Goal: Task Accomplishment & Management: Manage account settings

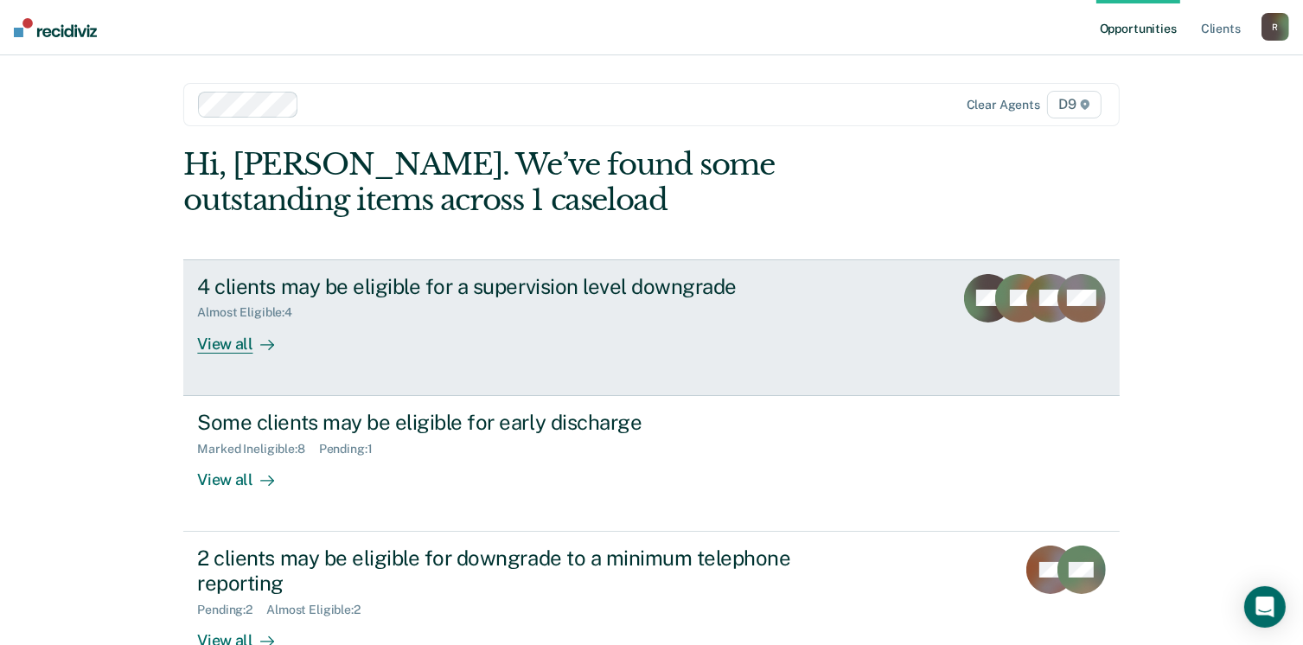
click at [207, 344] on div "View all" at bounding box center [245, 337] width 97 height 34
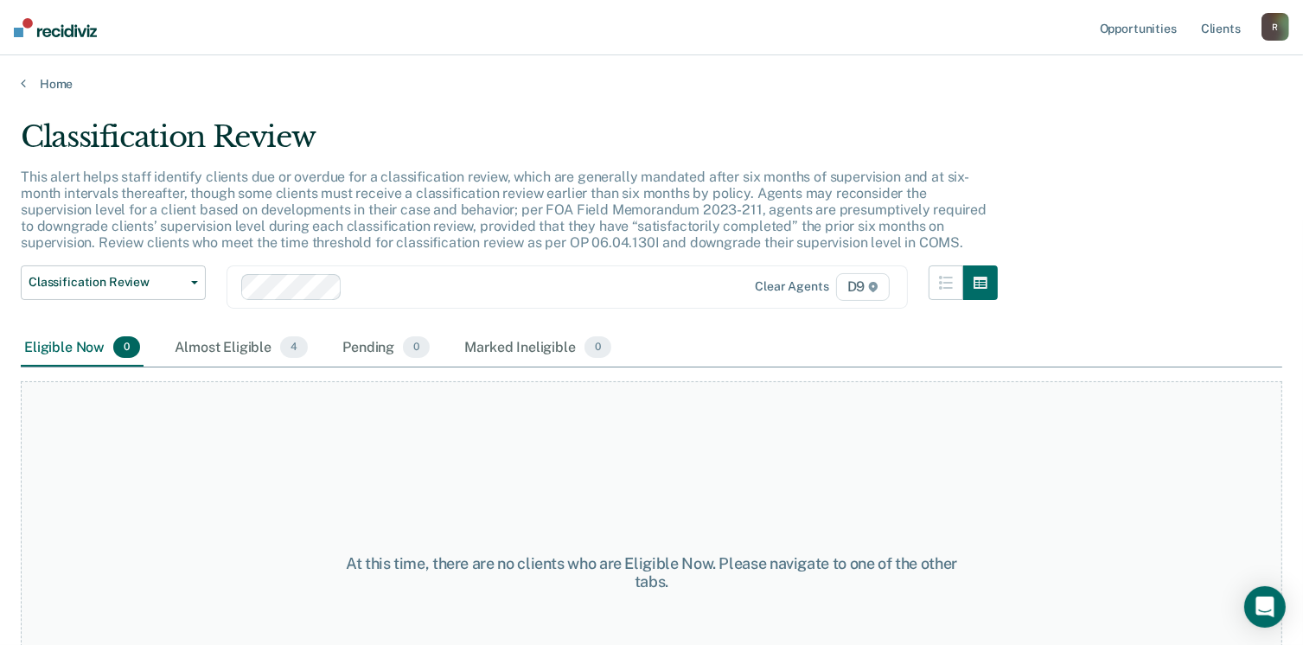
click at [207, 344] on div "Almost Eligible 4" at bounding box center [241, 348] width 140 height 38
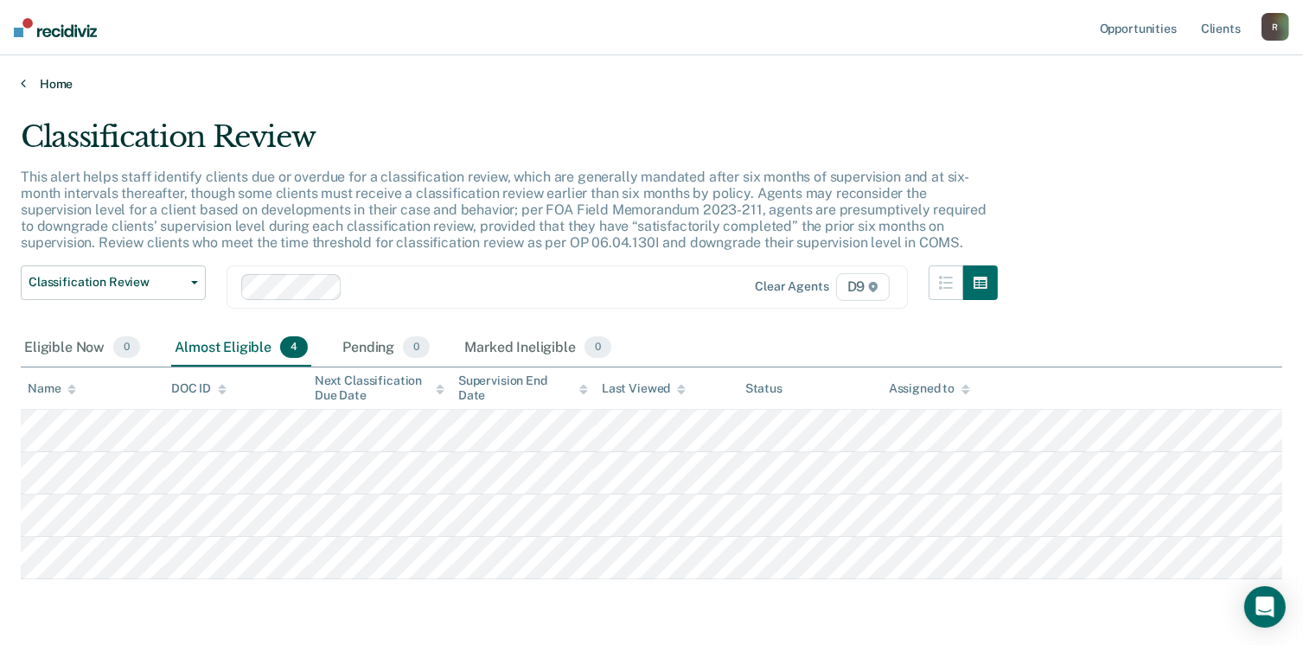
click at [54, 84] on link "Home" at bounding box center [651, 84] width 1261 height 16
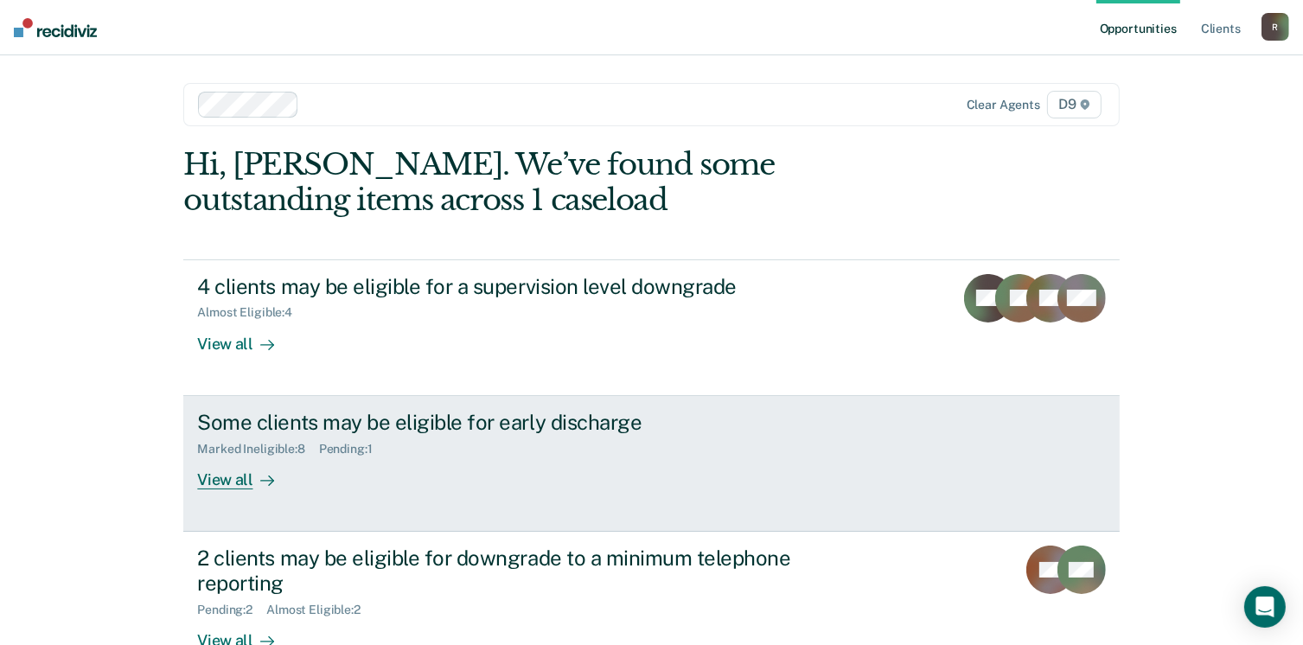
click at [218, 479] on div "View all" at bounding box center [245, 473] width 97 height 34
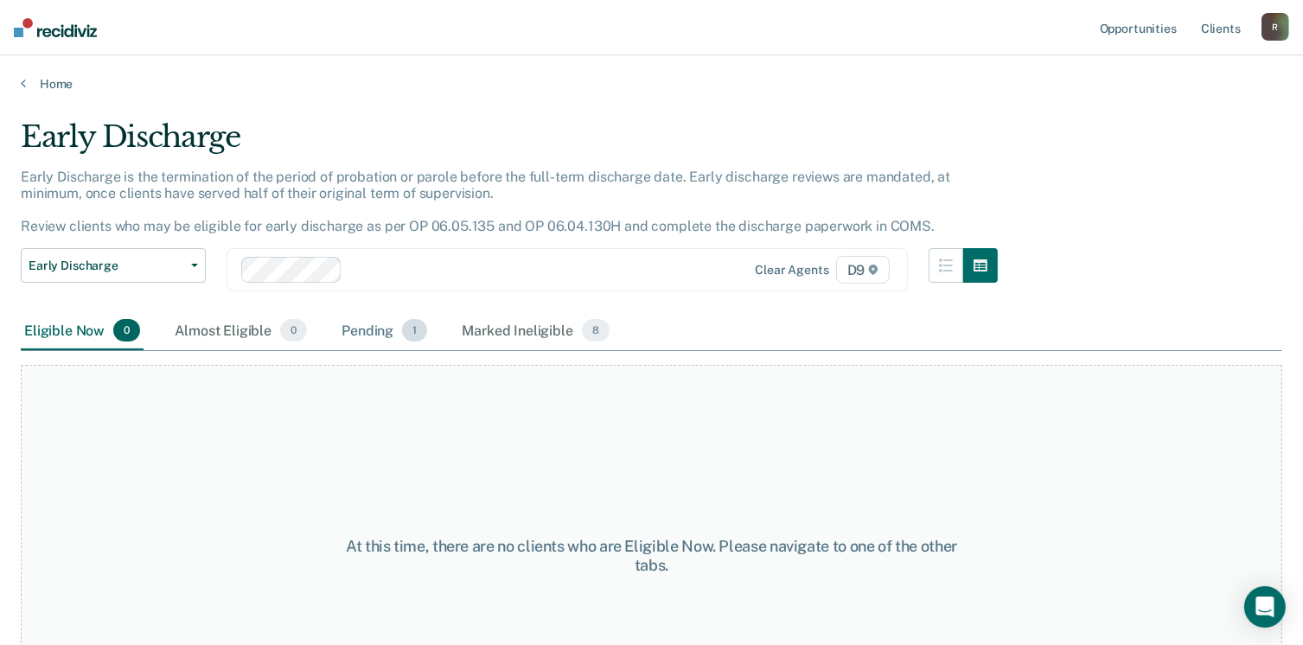
click at [375, 333] on div "Pending 1" at bounding box center [384, 331] width 93 height 38
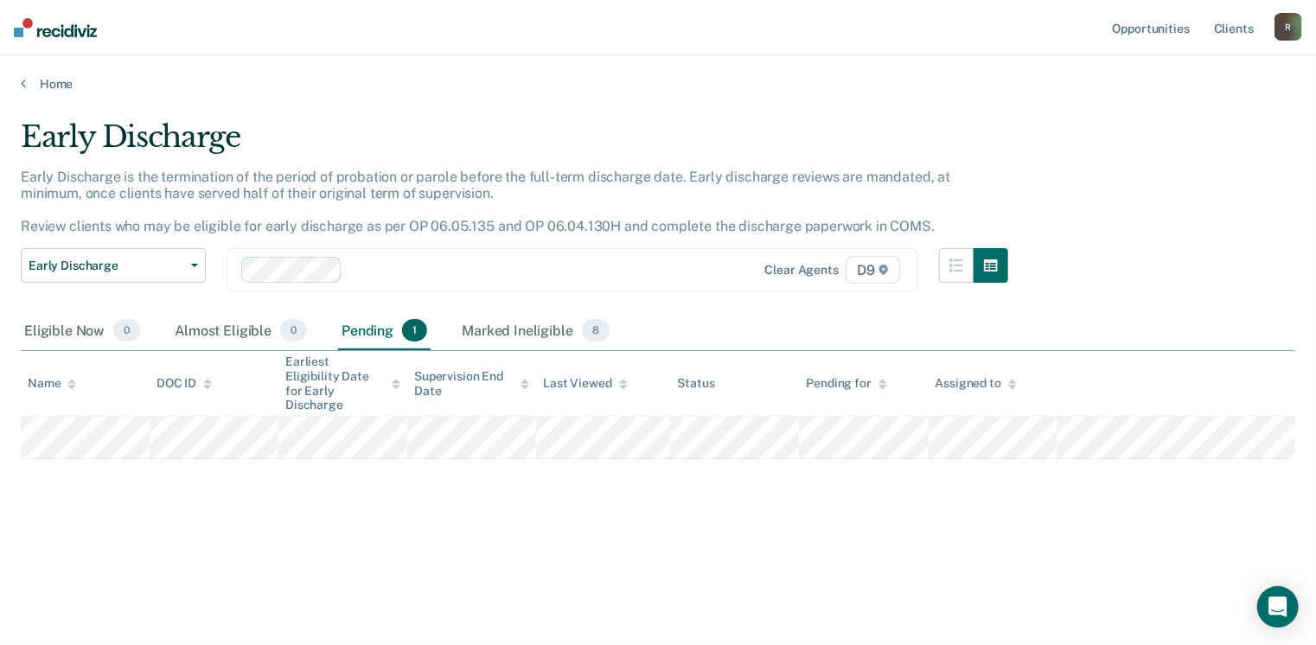
click at [601, 136] on div "Early Discharge" at bounding box center [514, 143] width 987 height 49
click at [75, 92] on main "Early Discharge Early Discharge is the termination of the period of probation o…" at bounding box center [658, 366] width 1316 height 548
click at [72, 84] on link "Home" at bounding box center [658, 84] width 1274 height 16
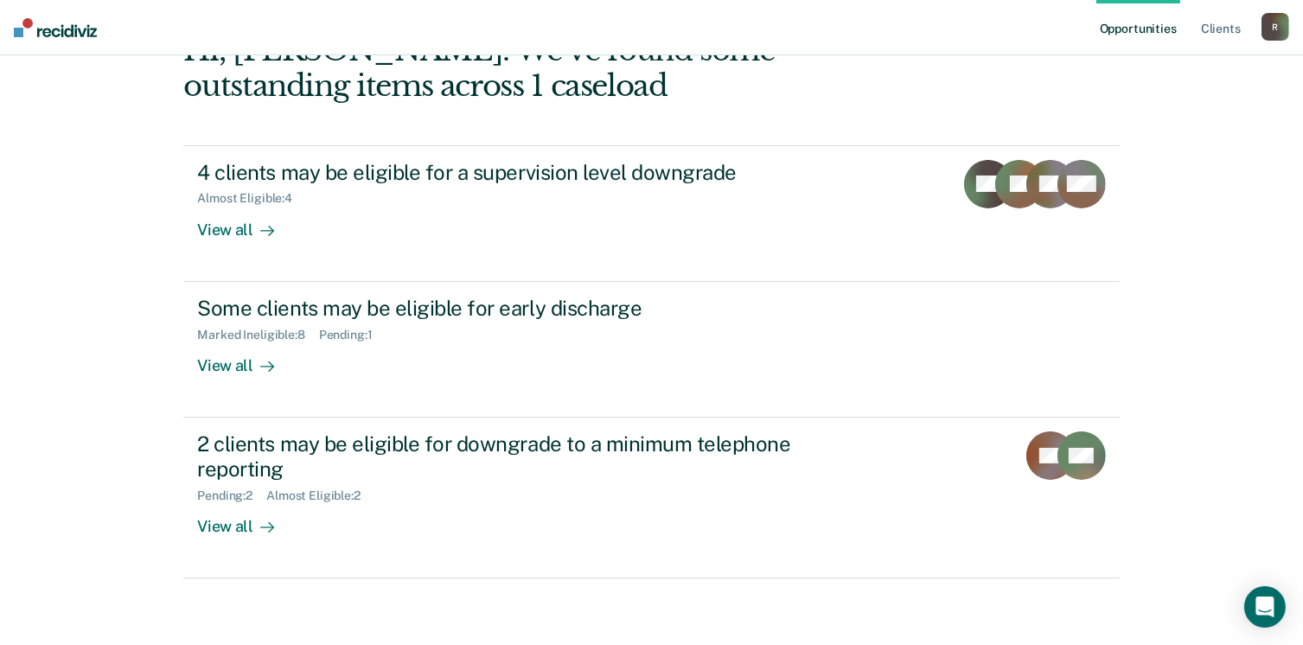
scroll to position [115, 0]
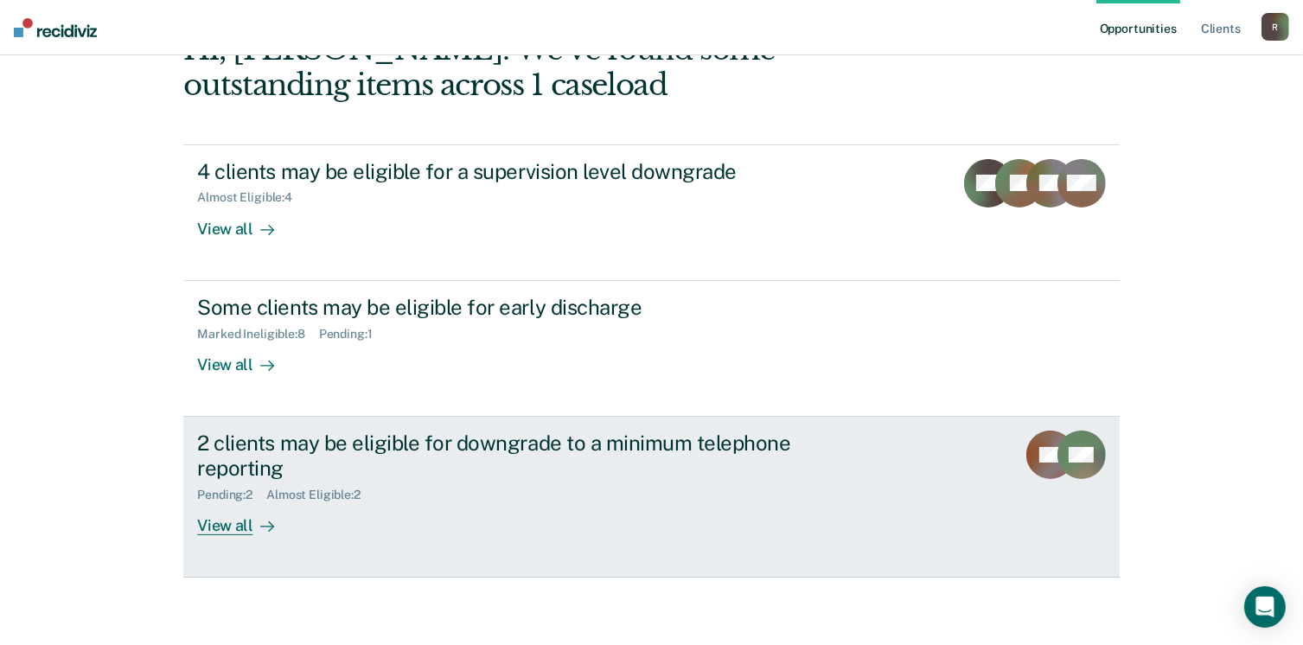
click at [233, 519] on div "View all" at bounding box center [245, 518] width 97 height 34
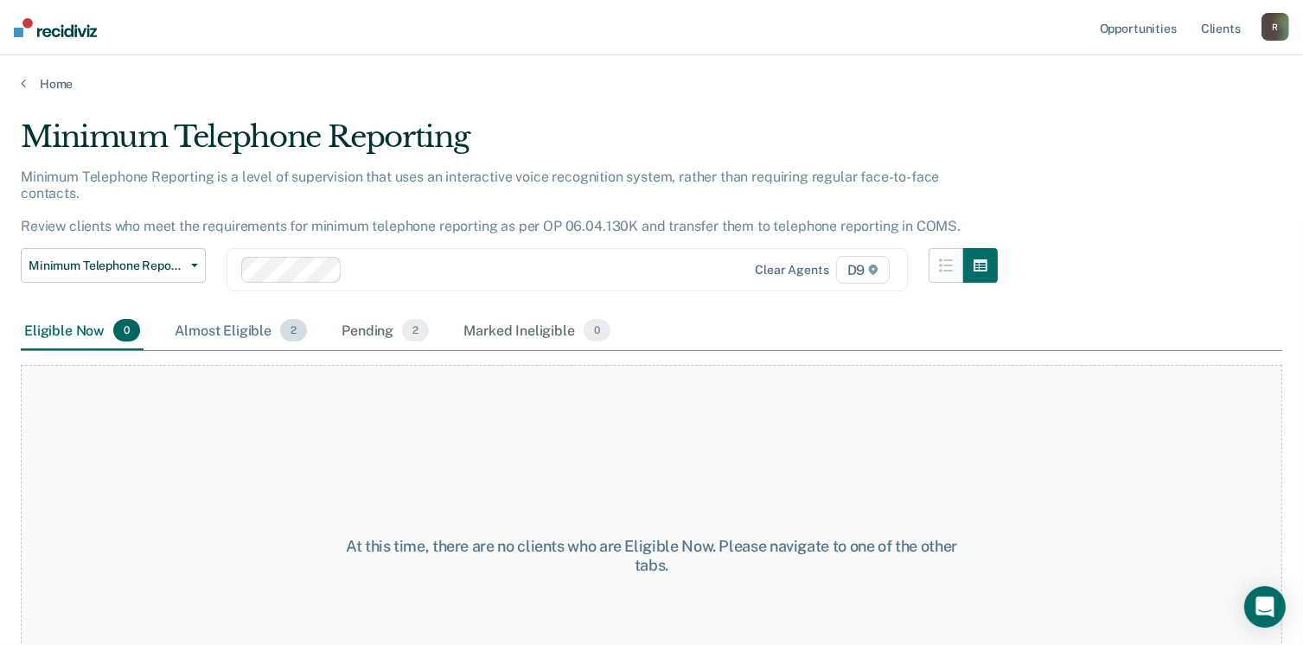
click at [233, 313] on div "Almost Eligible 2" at bounding box center [240, 331] width 139 height 38
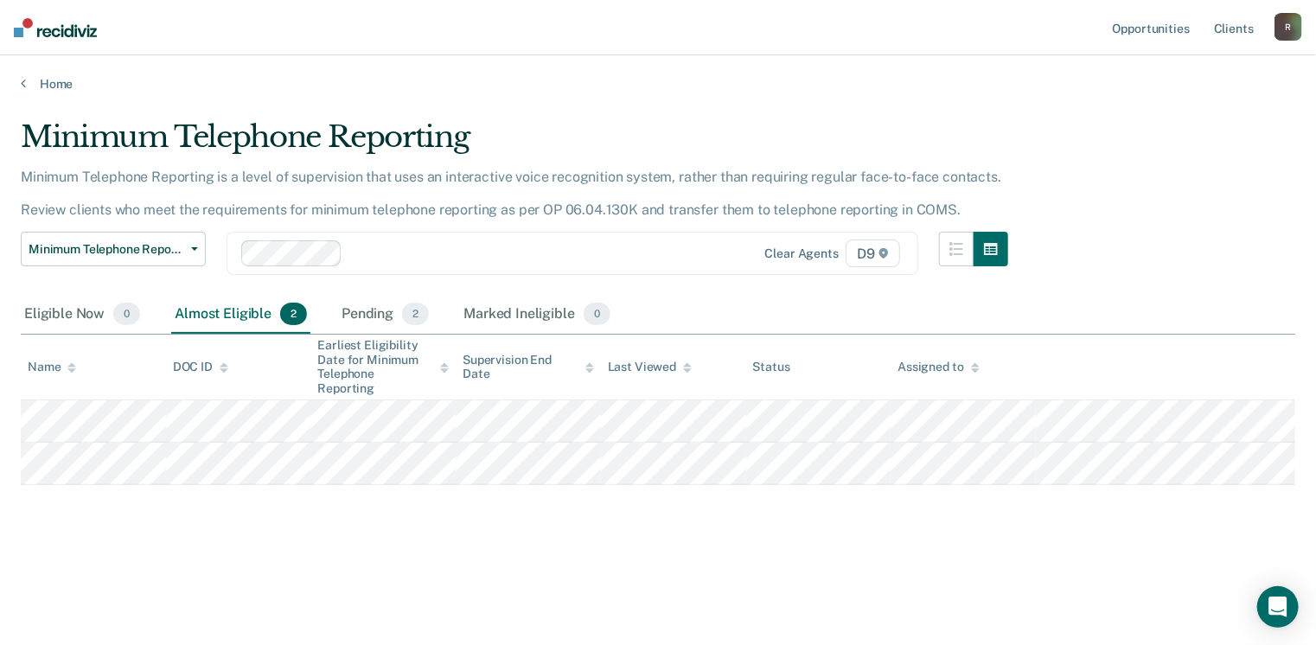
click at [135, 525] on div "Minimum Telephone Reporting Minimum Telephone Reporting is a level of supervisi…" at bounding box center [658, 344] width 1274 height 451
click at [500, 117] on main "Minimum Telephone Reporting Minimum Telephone Reporting is a level of supervisi…" at bounding box center [658, 366] width 1316 height 548
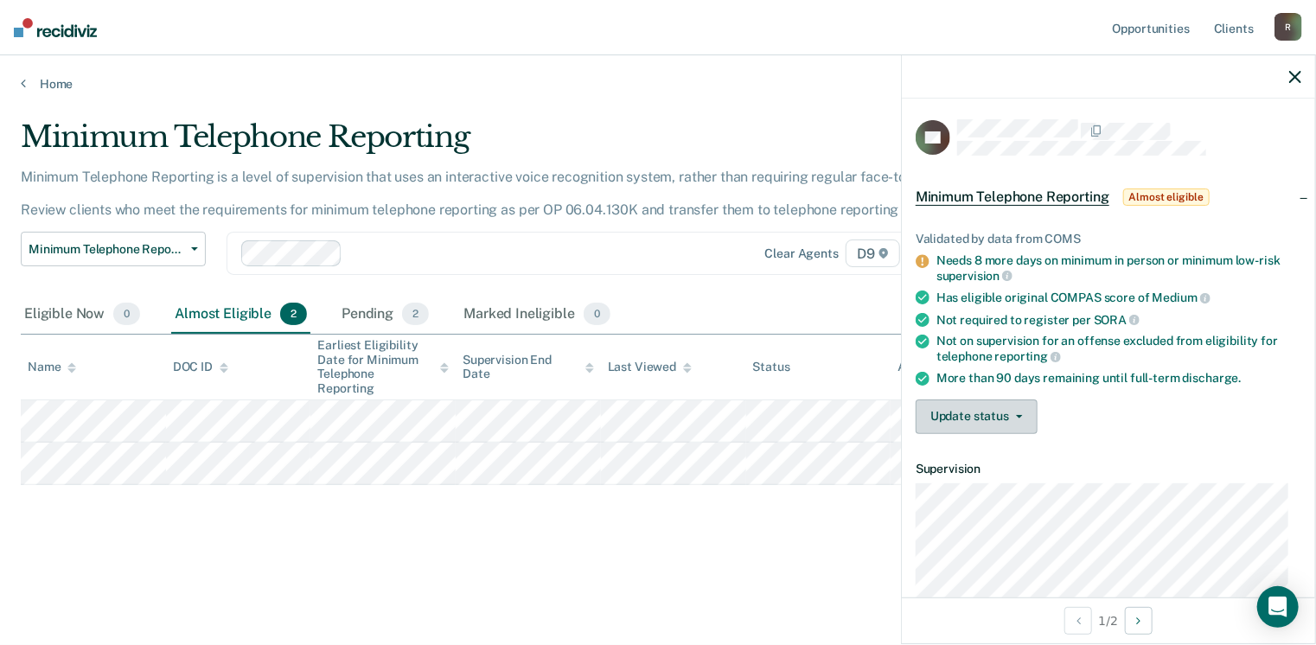
click at [948, 410] on button "Update status" at bounding box center [977, 416] width 122 height 35
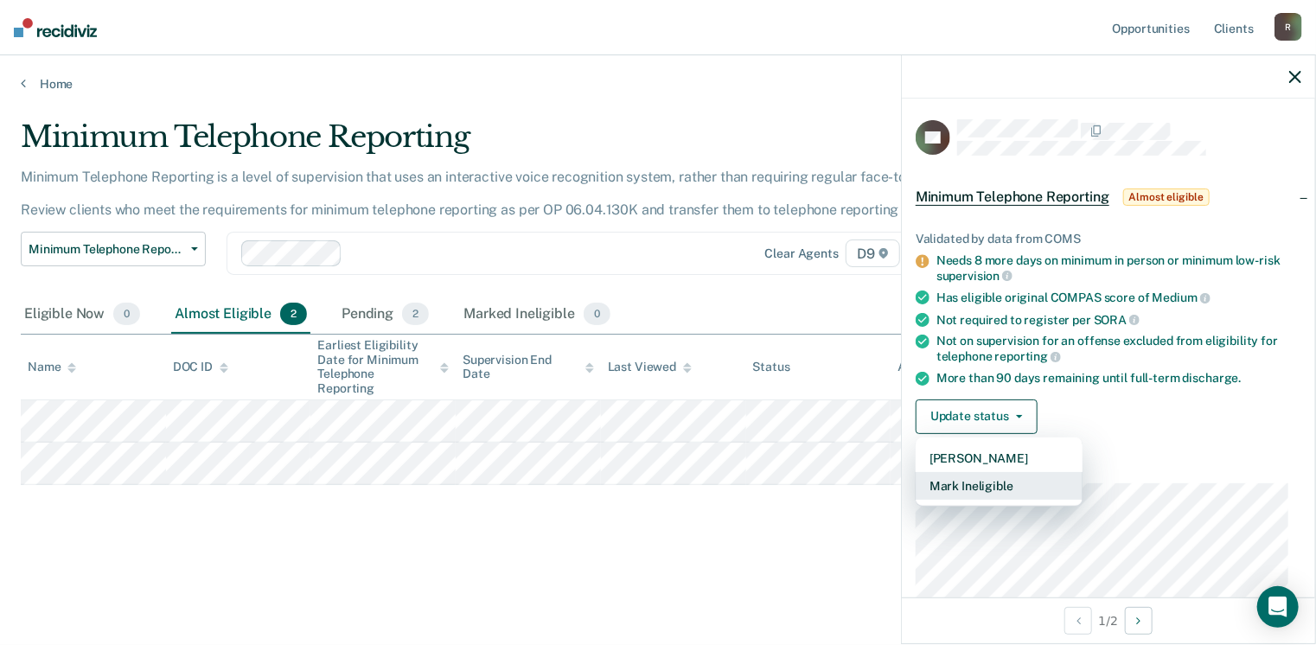
click at [968, 482] on button "Mark Ineligible" at bounding box center [999, 486] width 167 height 28
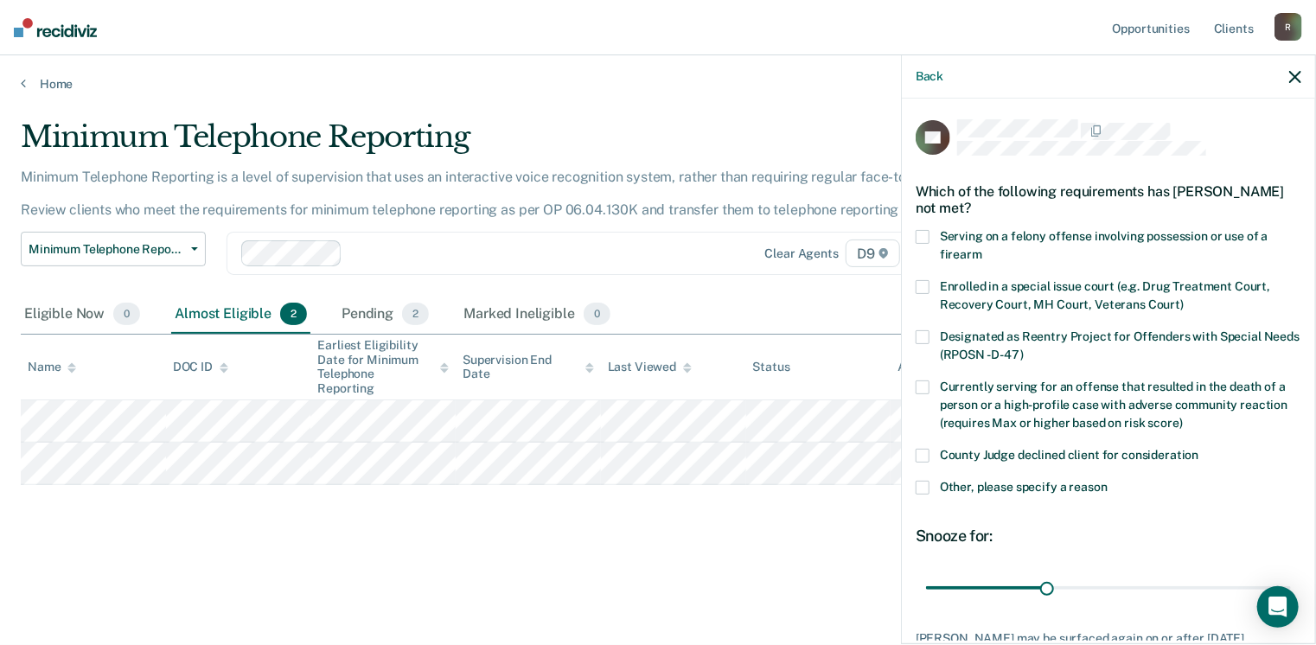
click at [1295, 73] on icon "button" at bounding box center [1295, 77] width 12 height 12
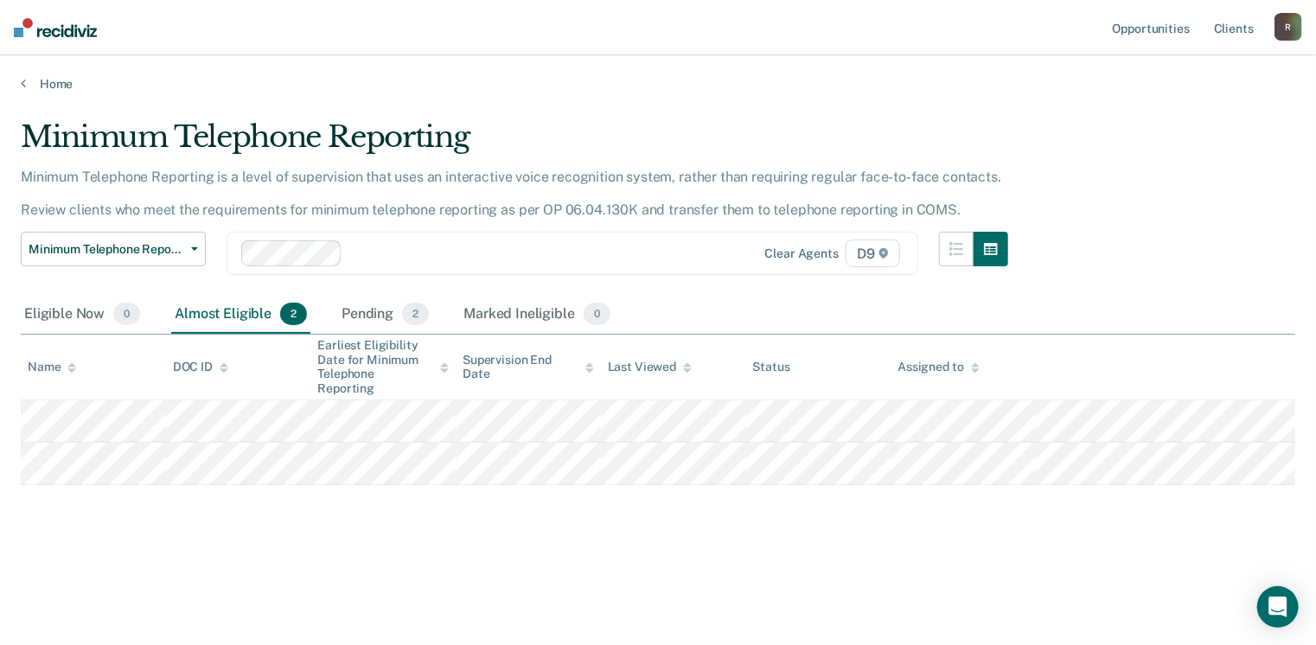
click at [811, 209] on p "Minimum Telephone Reporting is a level of supervision that uses an interactive …" at bounding box center [511, 193] width 980 height 49
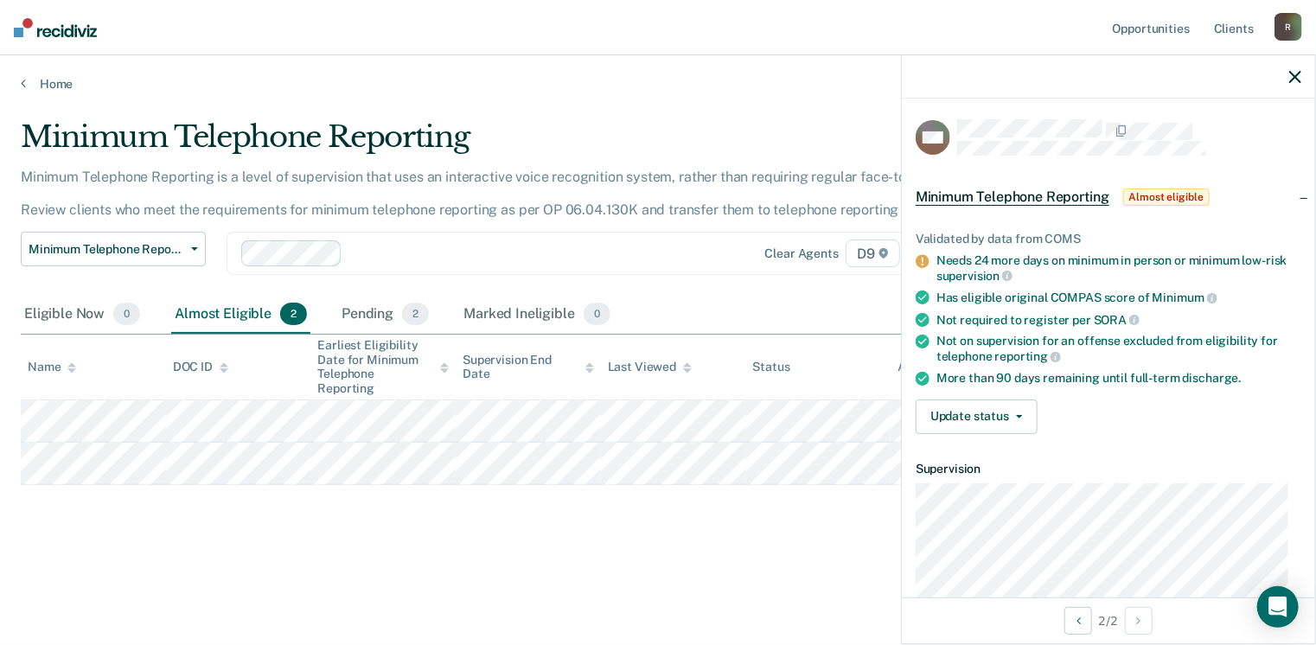
click at [1293, 83] on icon "button" at bounding box center [1295, 77] width 12 height 12
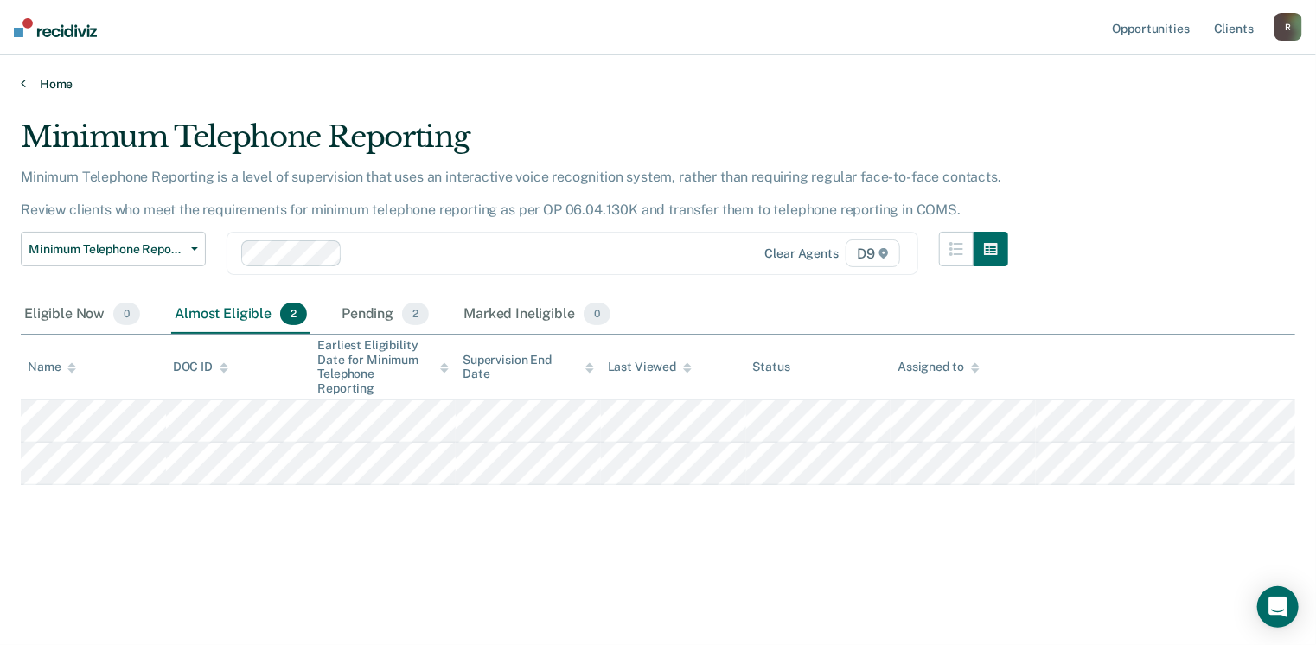
click at [77, 85] on link "Home" at bounding box center [658, 84] width 1274 height 16
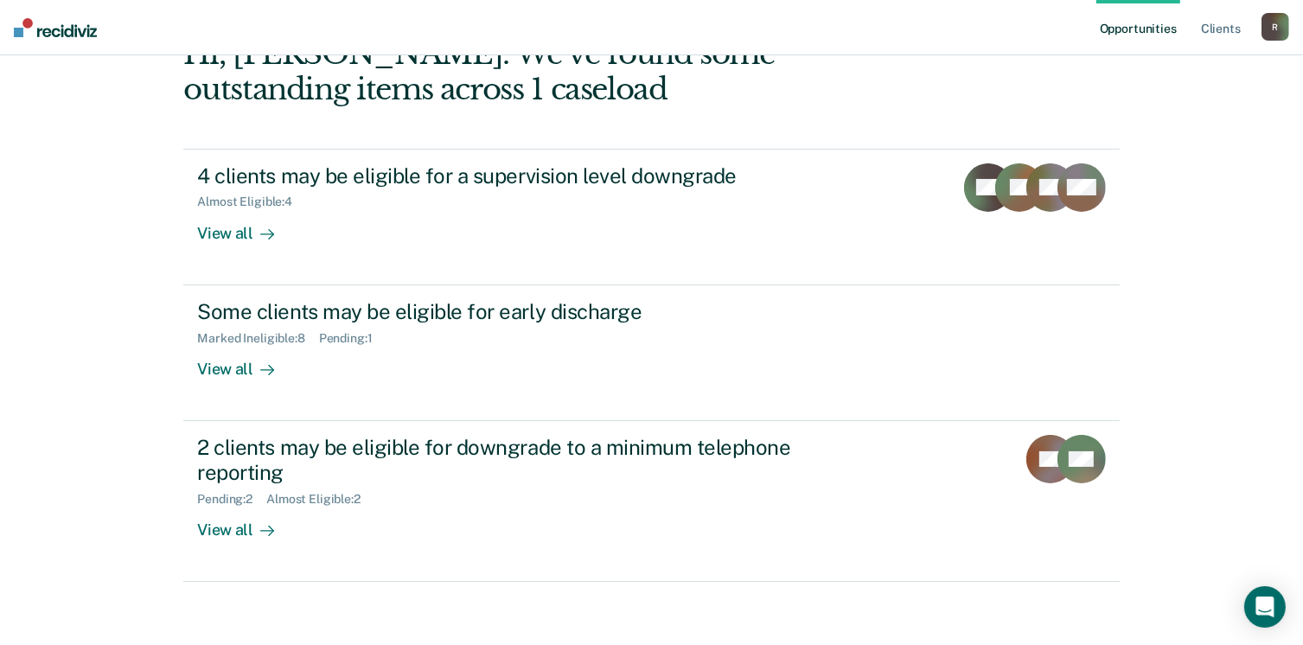
scroll to position [115, 0]
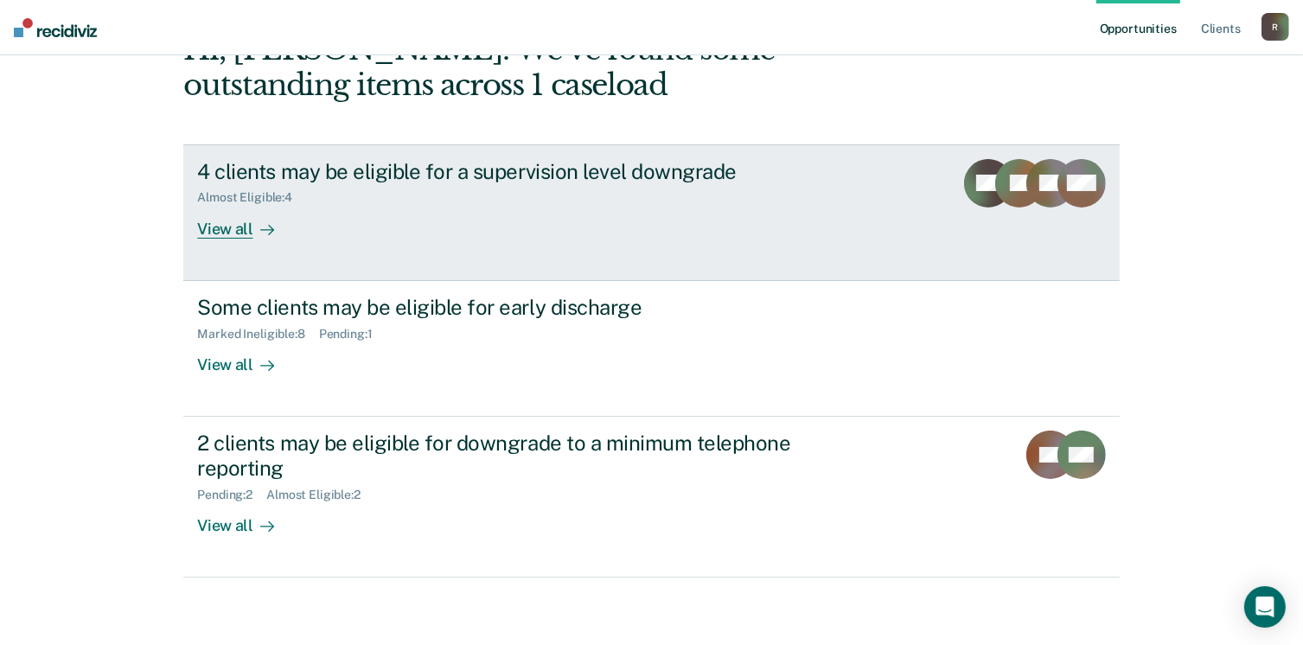
click at [237, 219] on div "View all" at bounding box center [245, 222] width 97 height 34
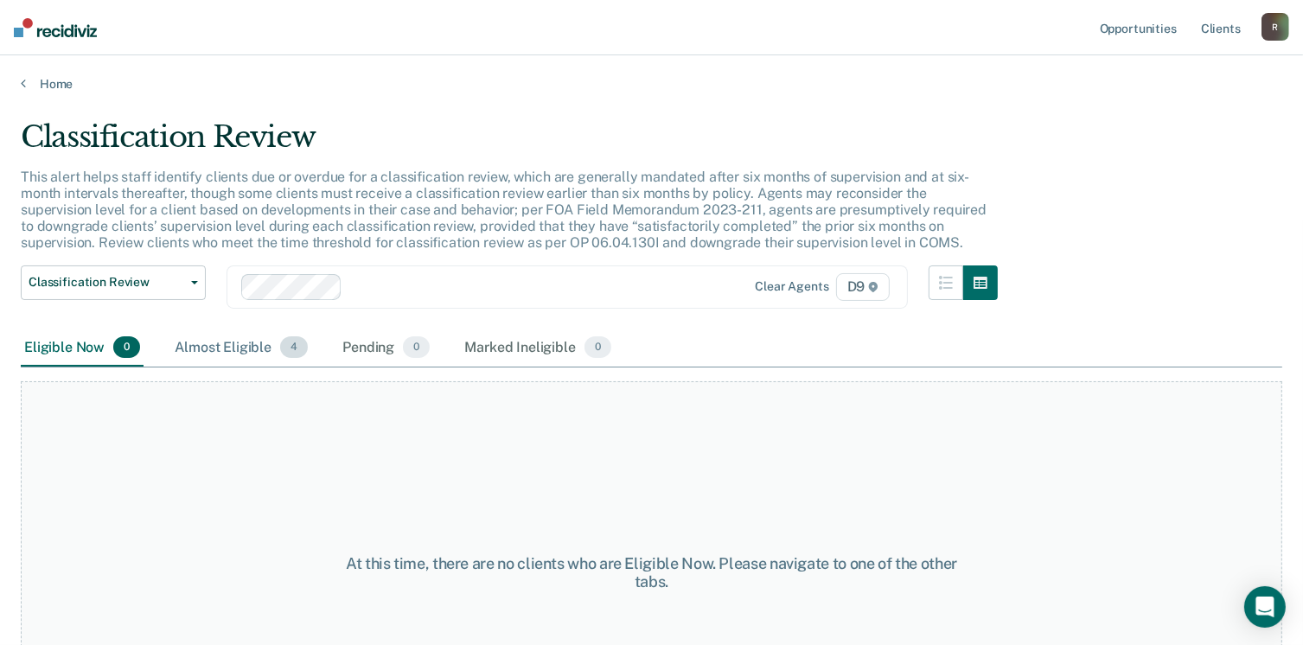
click at [249, 355] on div "Almost Eligible 4" at bounding box center [241, 348] width 140 height 38
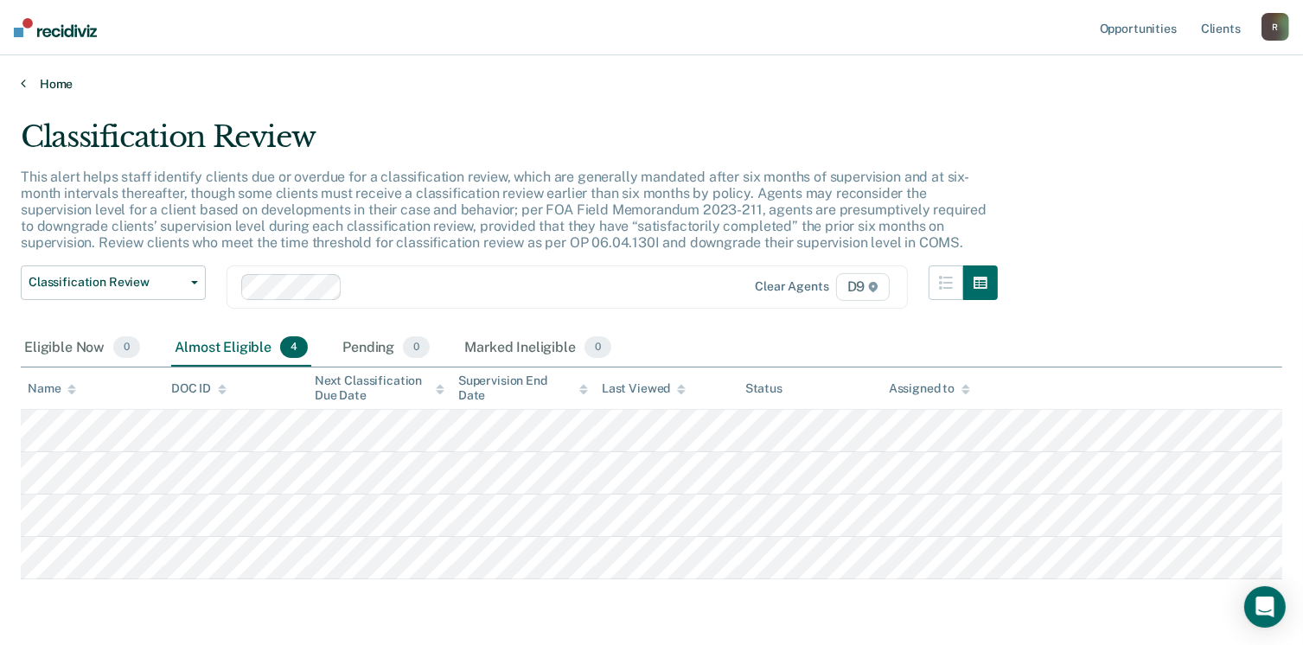
click at [55, 80] on link "Home" at bounding box center [651, 84] width 1261 height 16
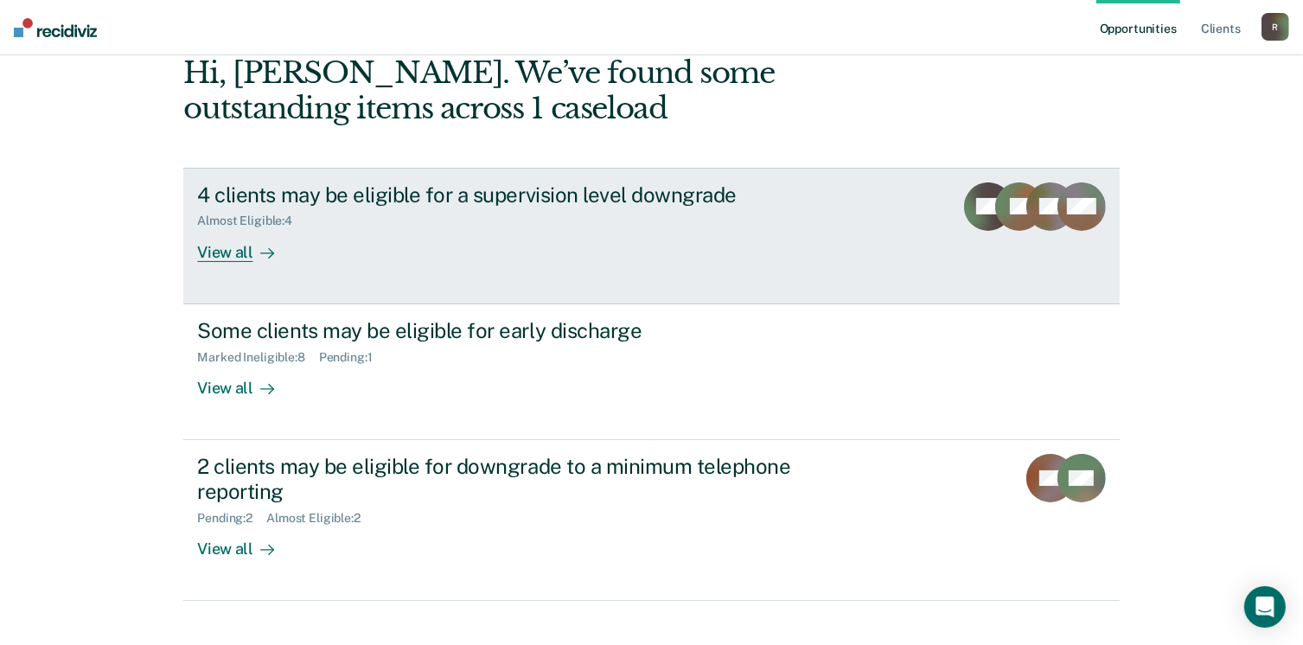
scroll to position [29, 0]
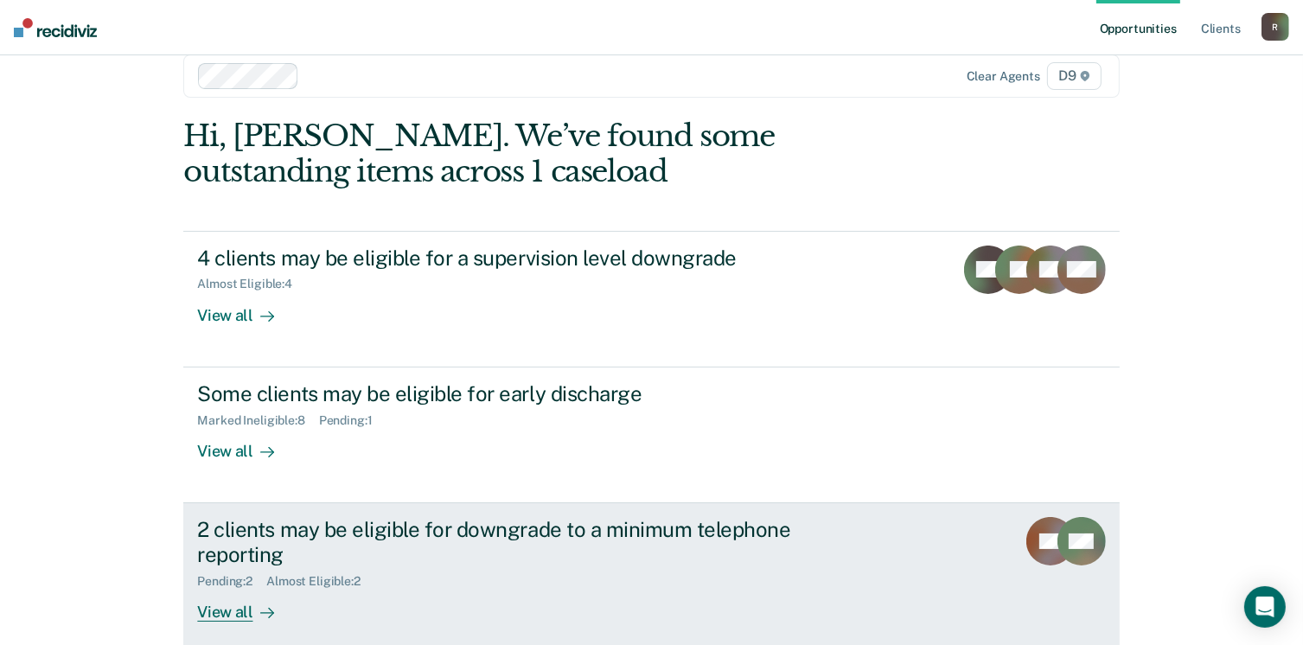
click at [221, 546] on div "2 clients may be eligible for downgrade to a minimum telephone reporting" at bounding box center [500, 542] width 607 height 50
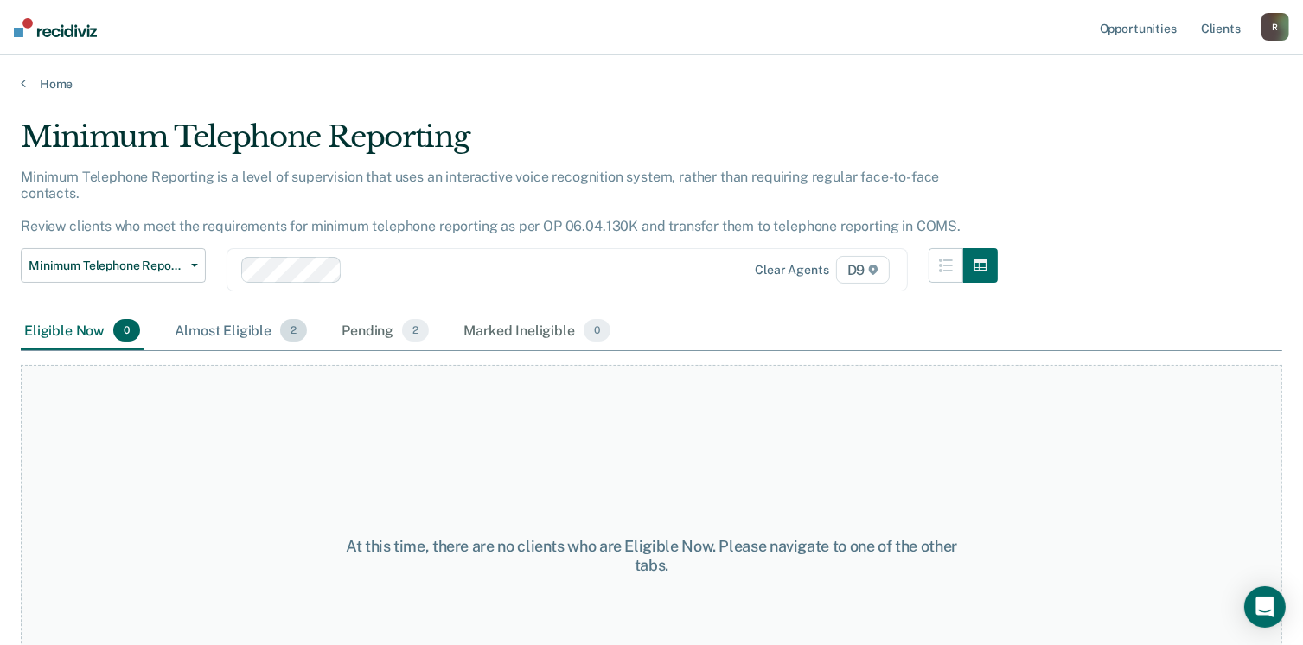
click at [223, 312] on div "Almost Eligible 2" at bounding box center [240, 331] width 139 height 38
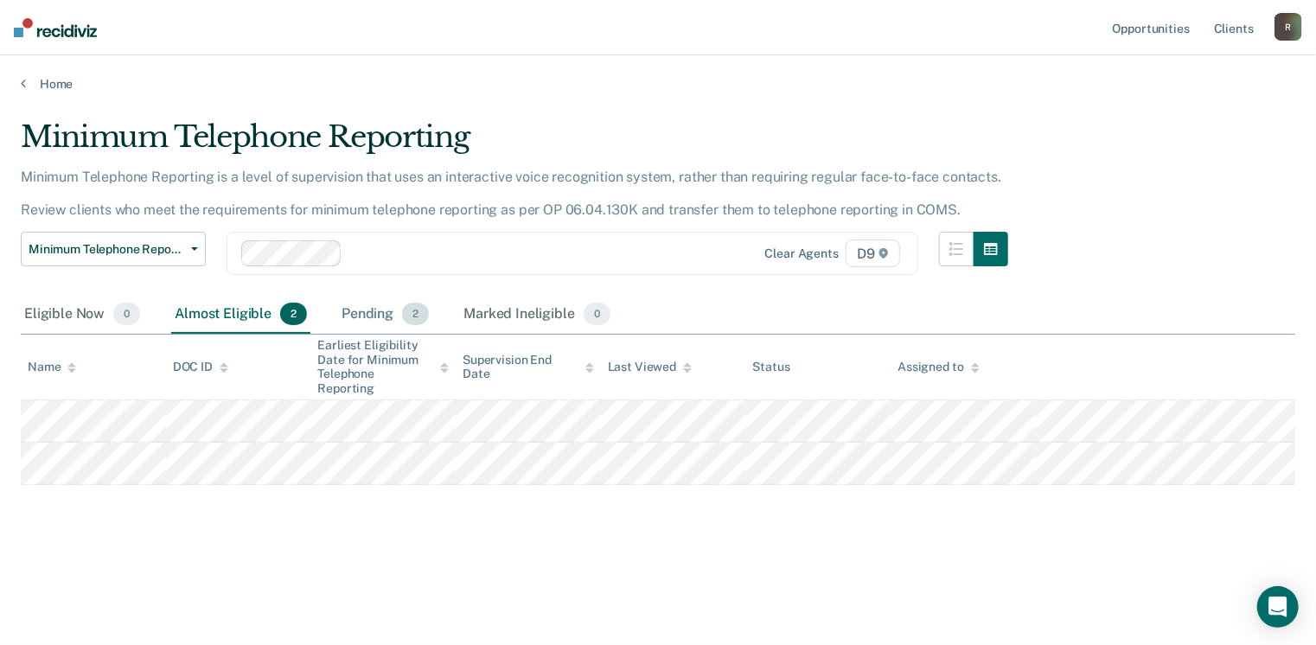
click at [356, 309] on div "Pending 2" at bounding box center [385, 315] width 94 height 38
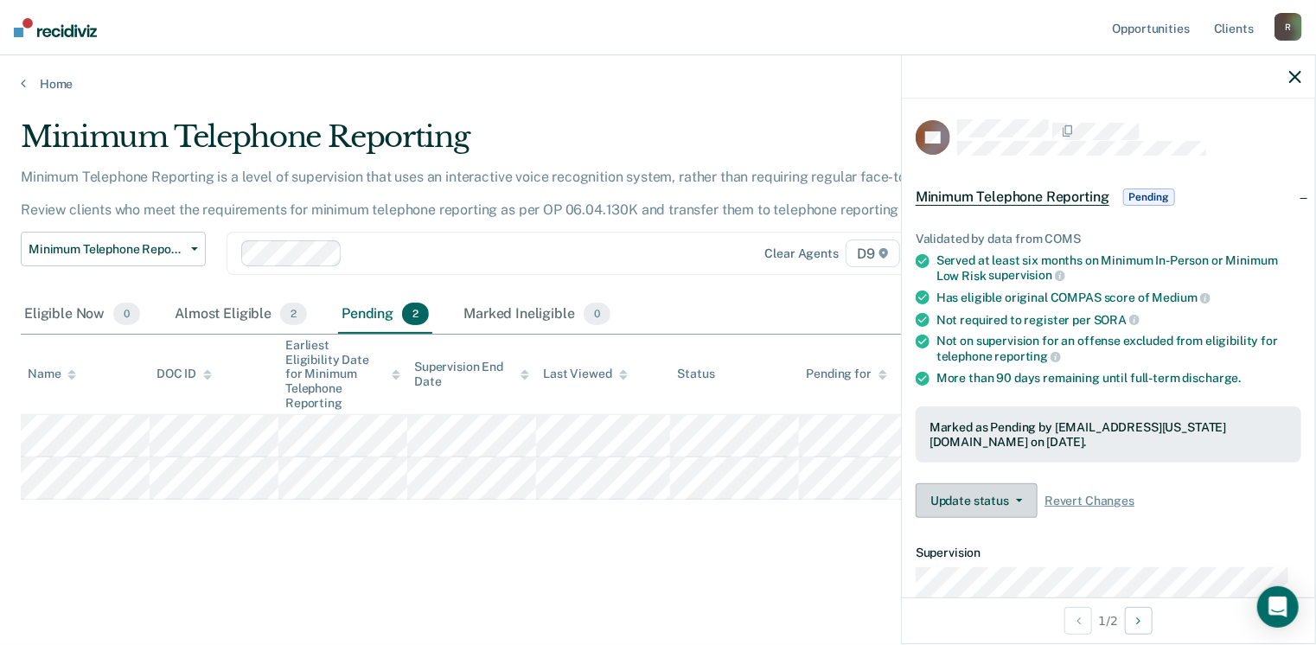
click at [1018, 494] on button "Update status" at bounding box center [977, 500] width 122 height 35
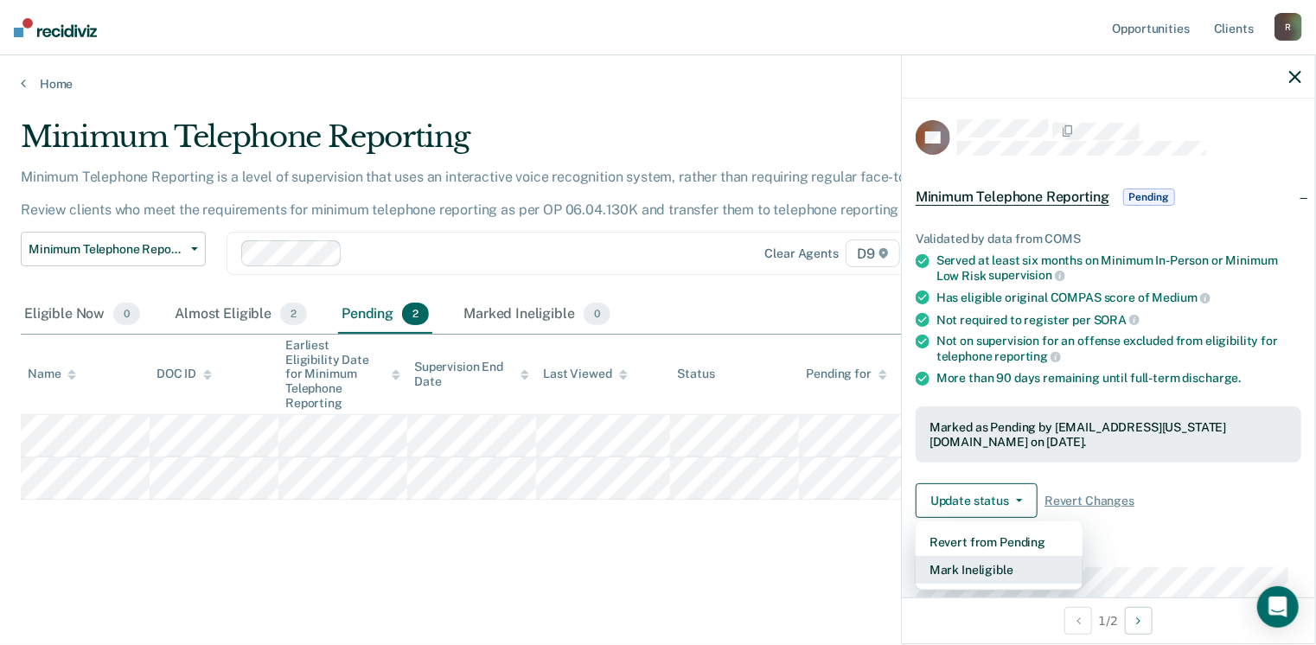
click at [1018, 556] on button "Mark Ineligible" at bounding box center [999, 570] width 167 height 28
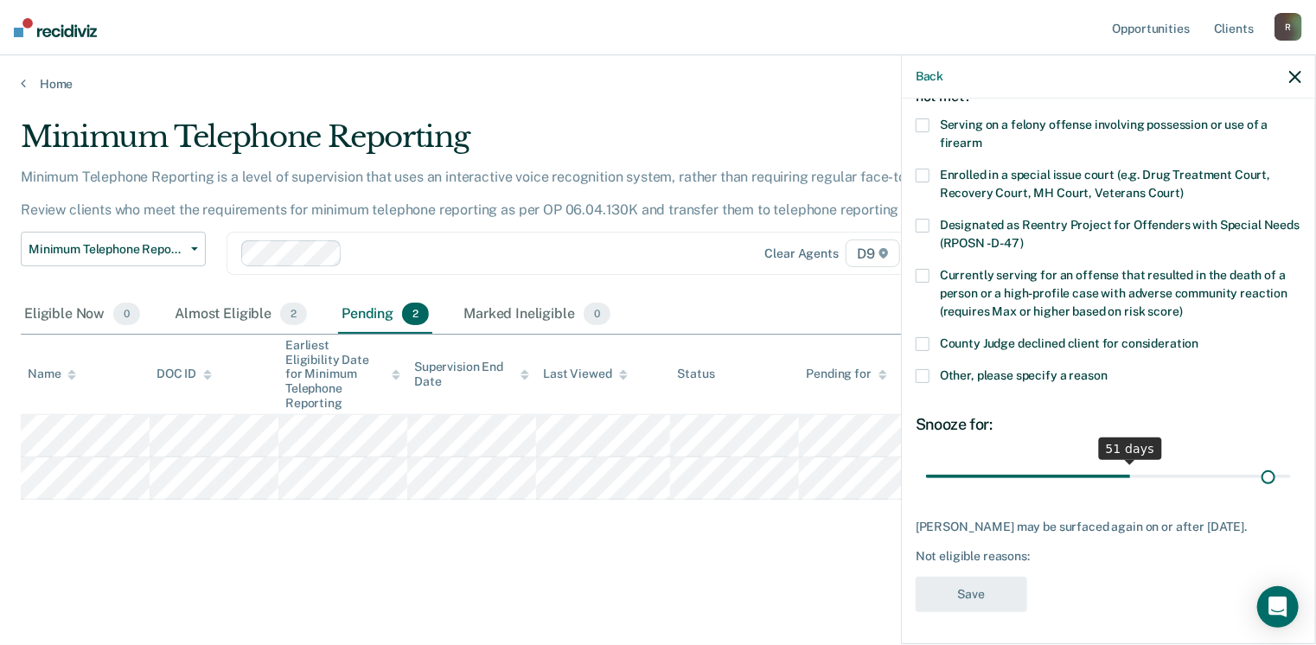
scroll to position [126, 0]
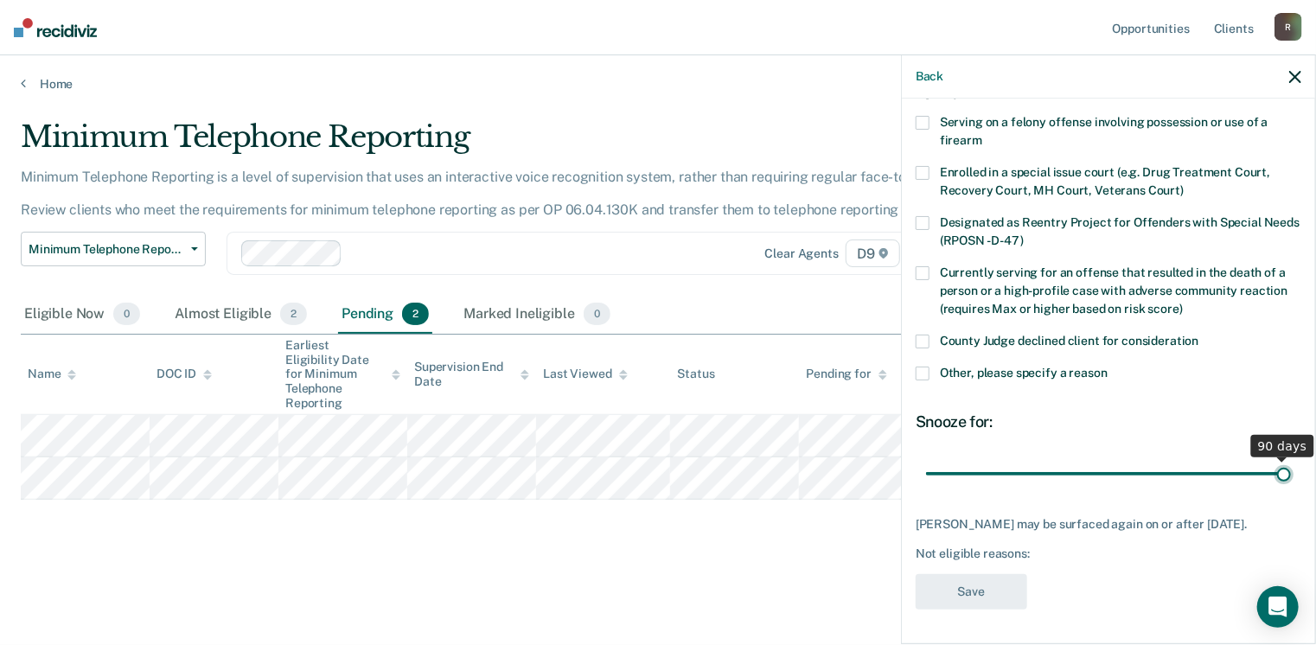
drag, startPoint x: 1048, startPoint y: 463, endPoint x: 1294, endPoint y: 446, distance: 246.9
type input "90"
click at [1291, 459] on input "range" at bounding box center [1108, 474] width 365 height 30
click at [931, 367] on label "Other, please specify a reason" at bounding box center [1109, 376] width 386 height 18
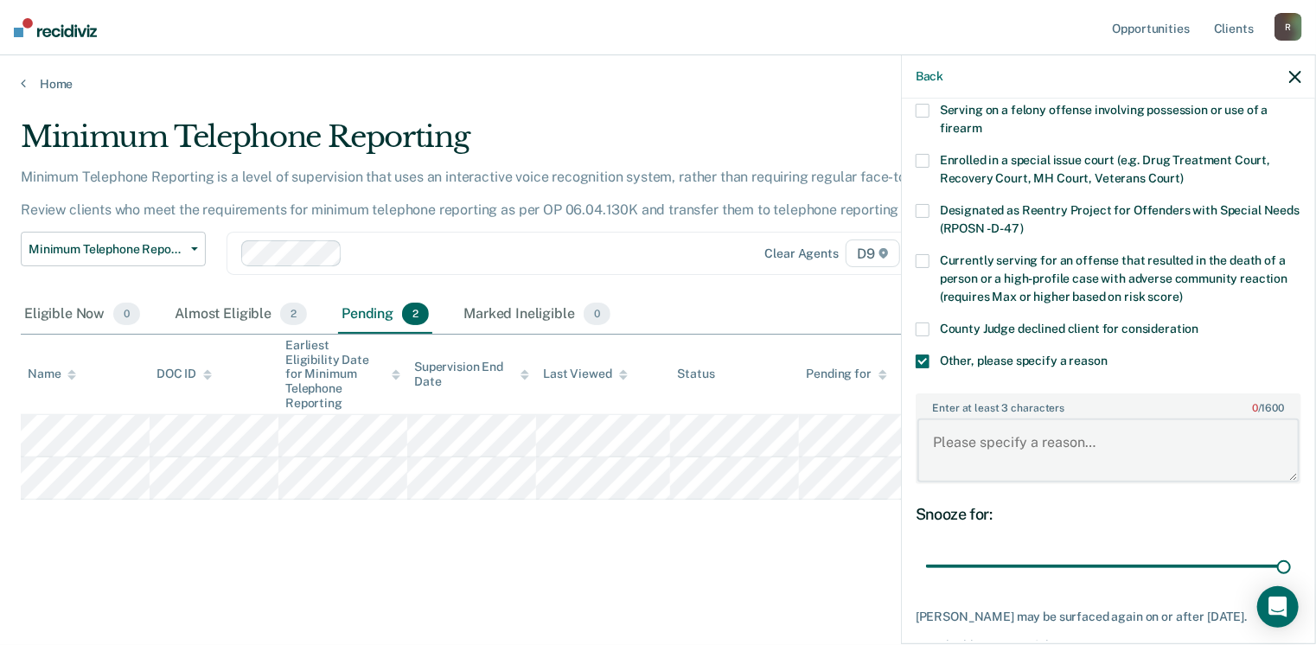
click at [982, 444] on textarea "Enter at least 3 characters 0 / 1600" at bounding box center [1108, 450] width 382 height 64
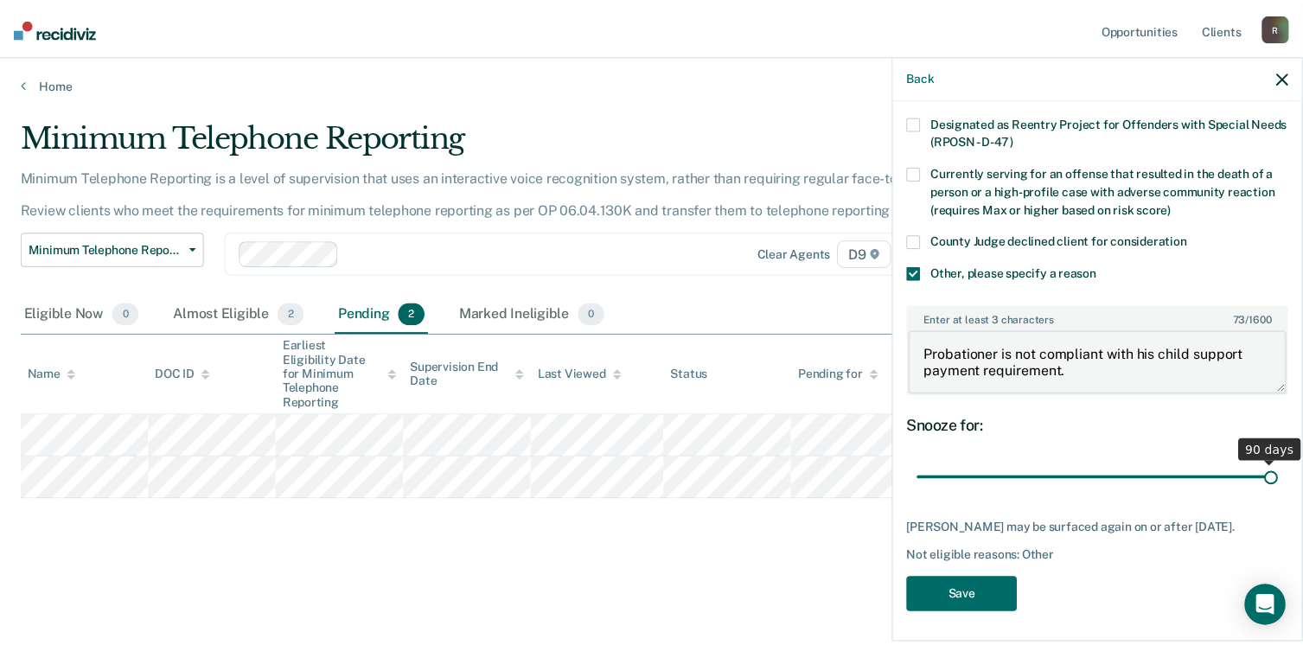
scroll to position [229, 0]
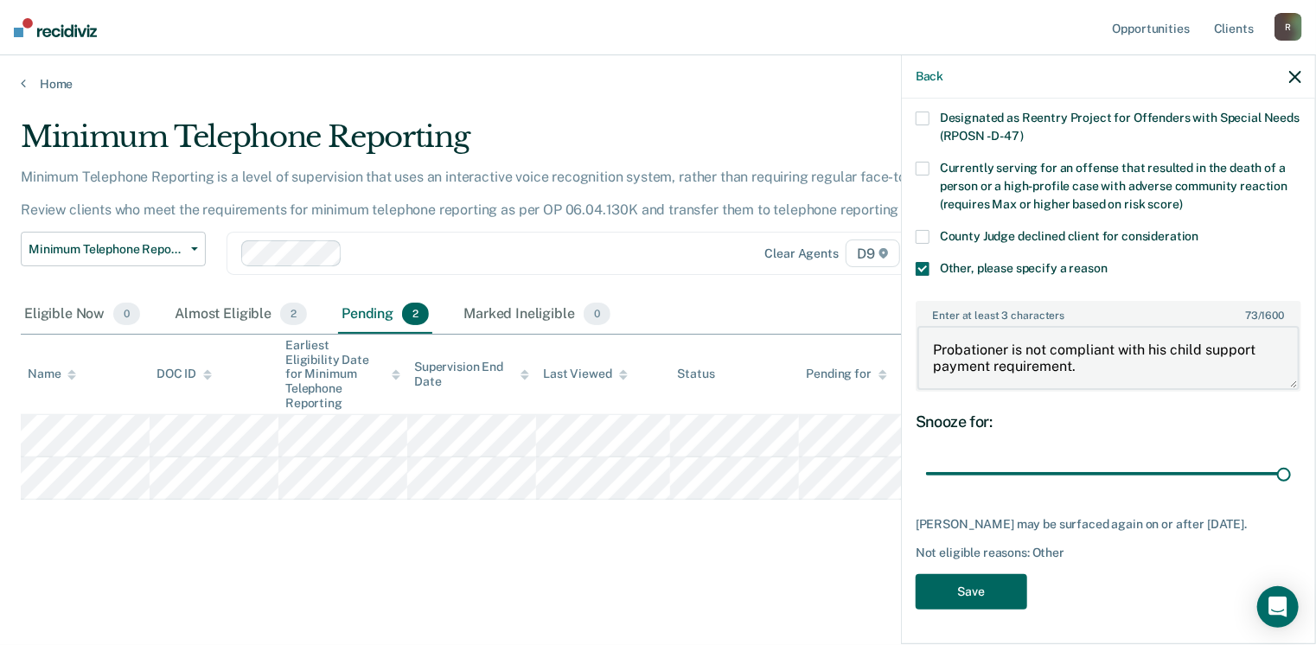
type textarea "Probationer is not compliant with his child support payment requirement."
click at [1003, 596] on button "Save" at bounding box center [972, 591] width 112 height 35
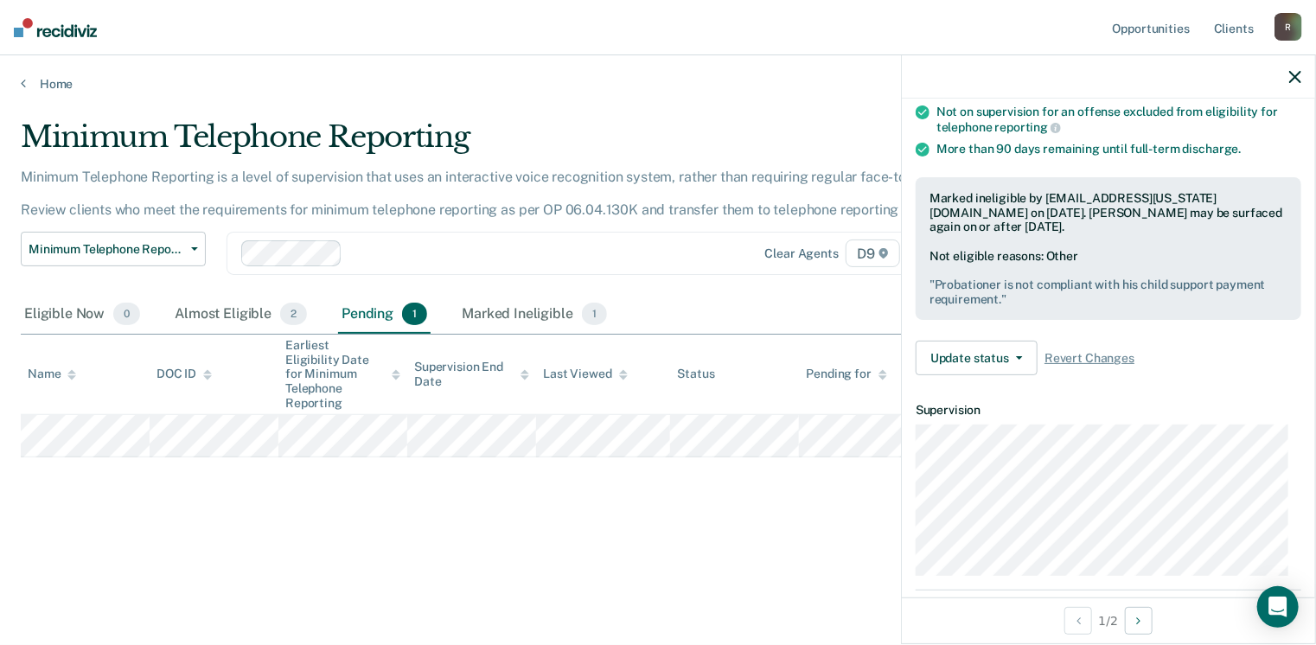
click at [1290, 75] on icon "button" at bounding box center [1295, 77] width 12 height 12
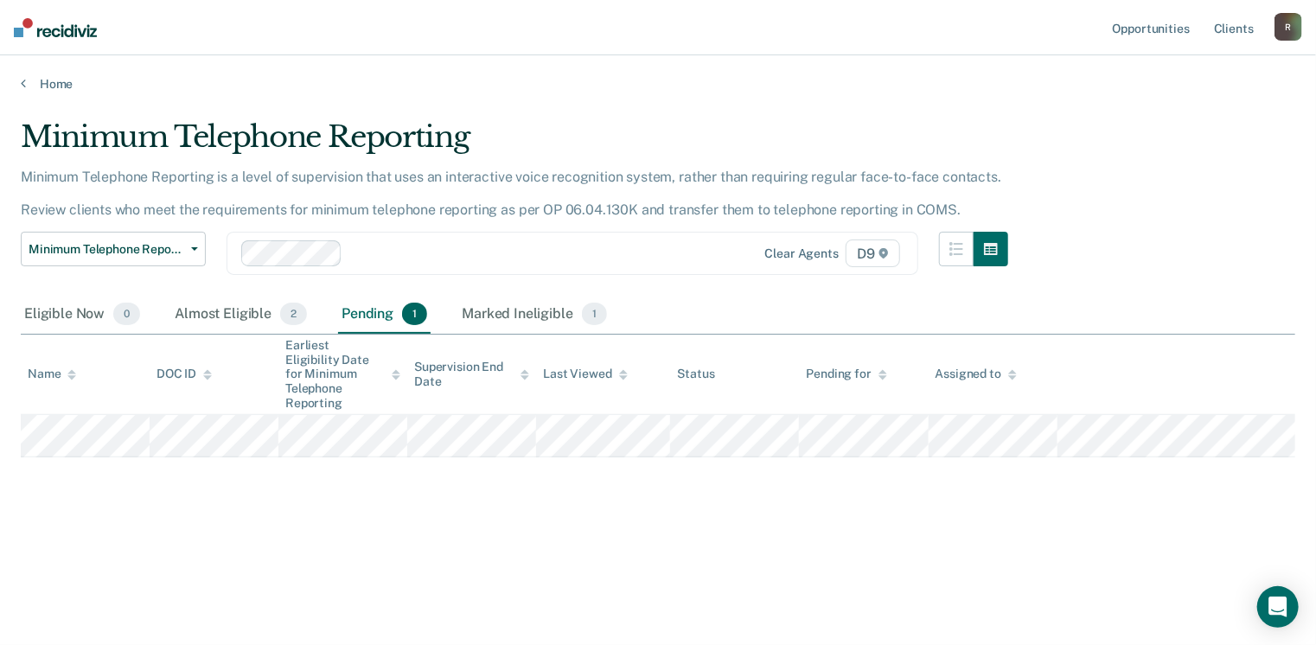
click at [941, 98] on main "Minimum Telephone Reporting Minimum Telephone Reporting is a level of supervisi…" at bounding box center [658, 366] width 1316 height 548
click at [51, 84] on link "Home" at bounding box center [658, 84] width 1274 height 16
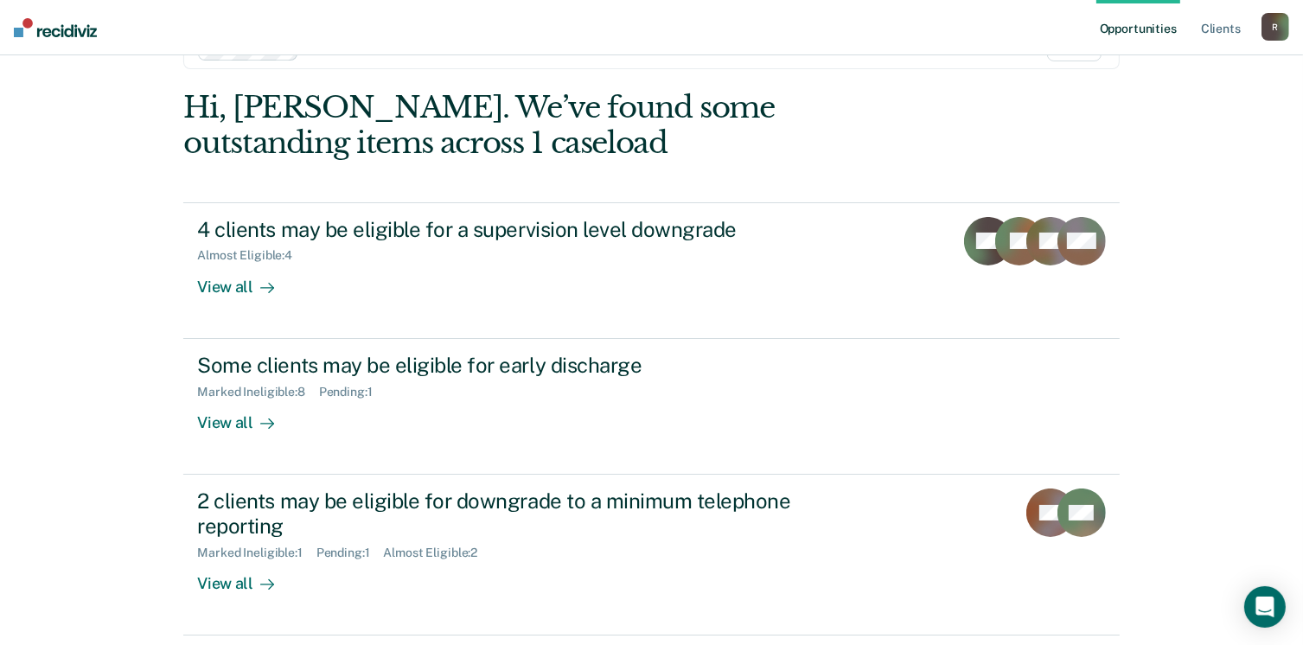
scroll to position [29, 0]
